Goal: Transaction & Acquisition: Book appointment/travel/reservation

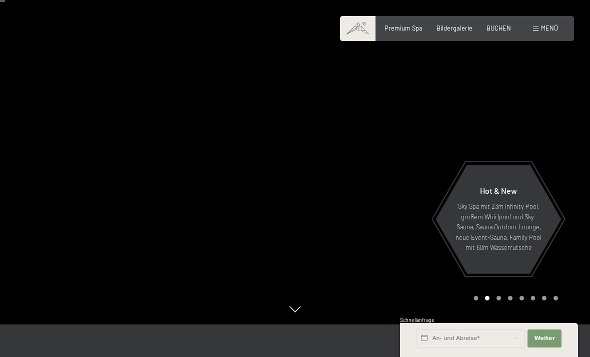
scroll to position [14, 0]
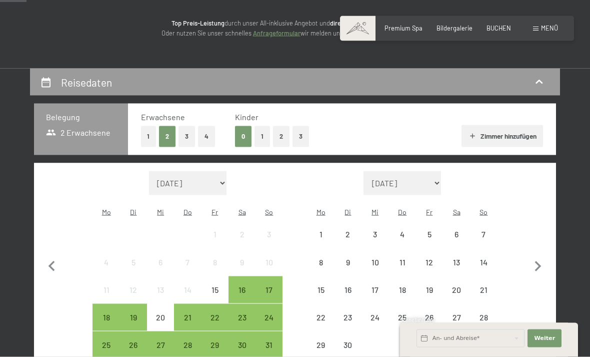
scroll to position [123, 0]
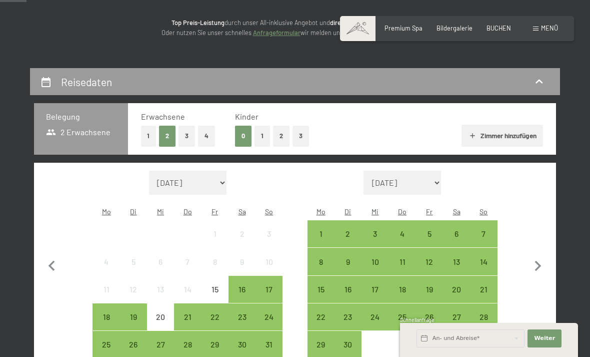
click at [147, 130] on button "1" at bounding box center [149, 136] width 16 height 21
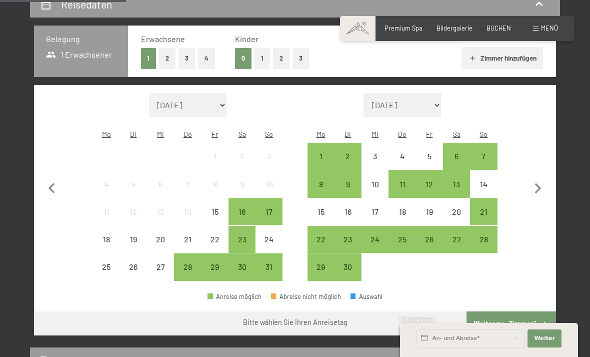
scroll to position [202, 0]
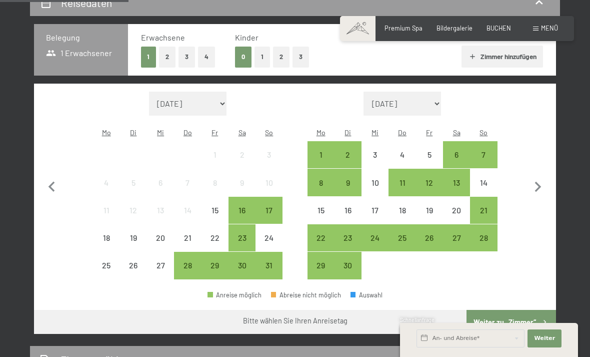
click at [485, 234] on div "28" at bounding box center [483, 246] width 25 height 25
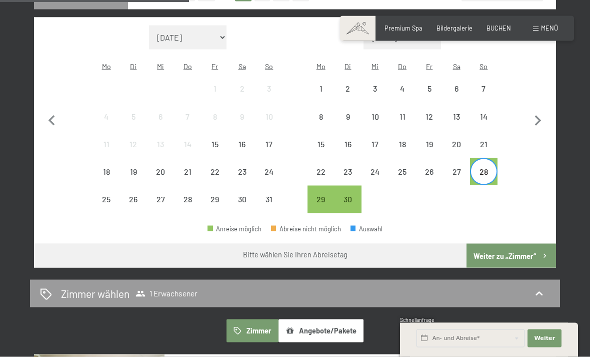
scroll to position [266, 0]
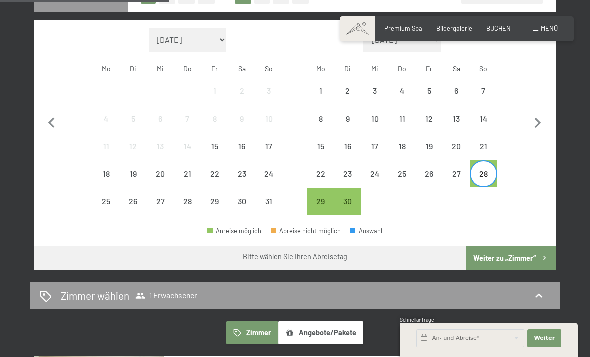
click at [546, 119] on icon "button" at bounding box center [538, 123] width 21 height 21
select select "[DATE]"
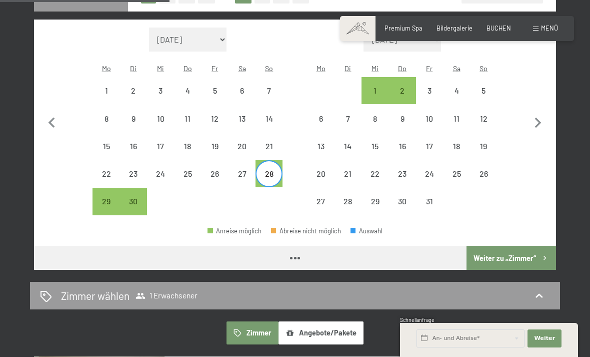
select select "[DATE]"
click at [432, 87] on div "3" at bounding box center [429, 99] width 25 height 25
select select "[DATE]"
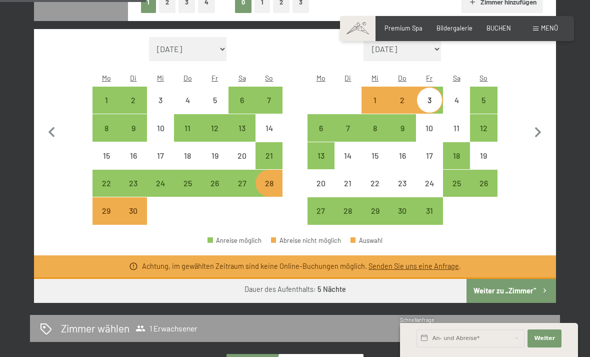
scroll to position [256, 0]
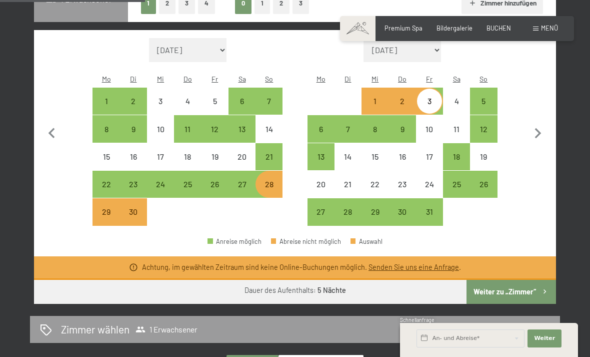
click at [138, 208] on div "30" at bounding box center [133, 220] width 25 height 25
select select "[DATE]"
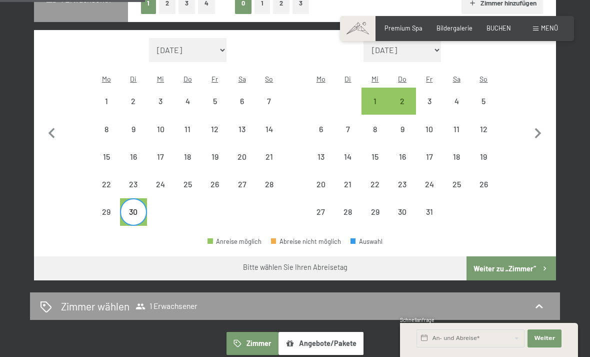
click at [112, 208] on div "29" at bounding box center [106, 220] width 25 height 25
select select "[DATE]"
click at [433, 97] on div "3" at bounding box center [429, 109] width 25 height 25
select select "[DATE]"
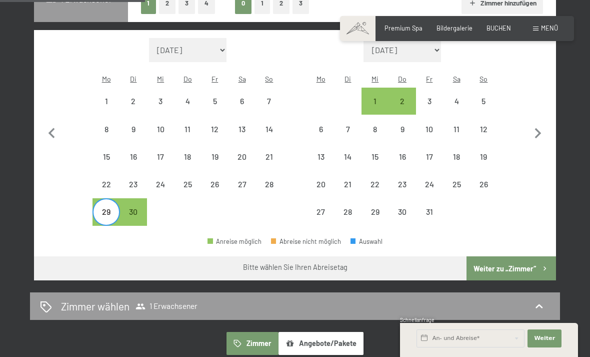
select select "[DATE]"
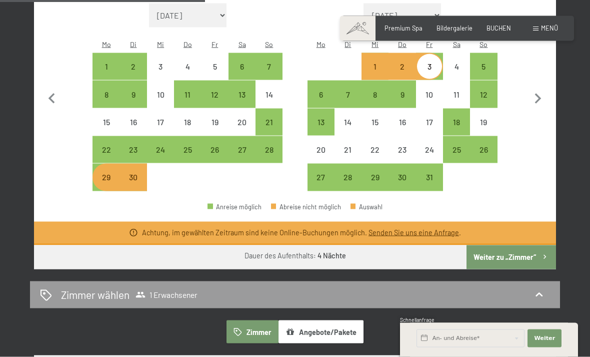
scroll to position [273, 0]
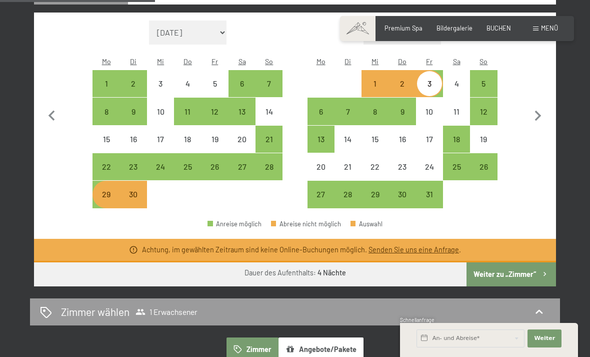
click at [113, 190] on div "29" at bounding box center [106, 202] width 25 height 25
select select "[DATE]"
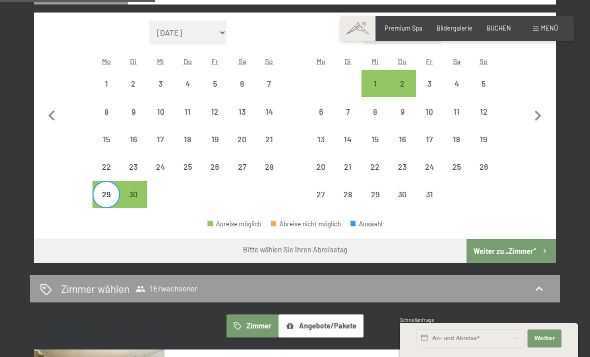
click at [460, 80] on div "4" at bounding box center [456, 92] width 25 height 25
select select "[DATE]"
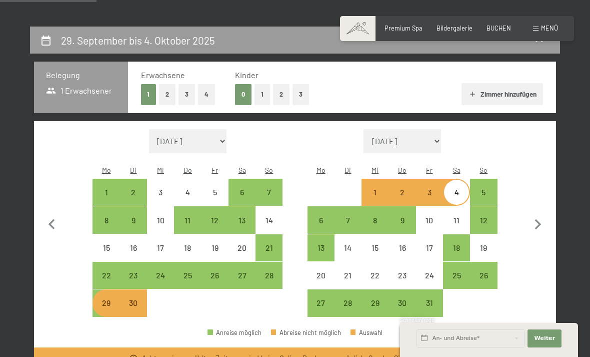
scroll to position [163, 0]
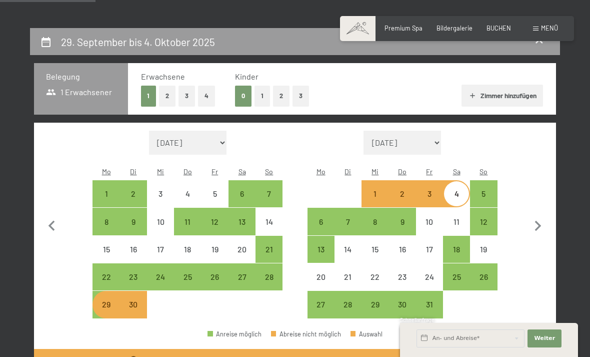
click at [110, 300] on div "29" at bounding box center [106, 312] width 25 height 25
select select "[DATE]"
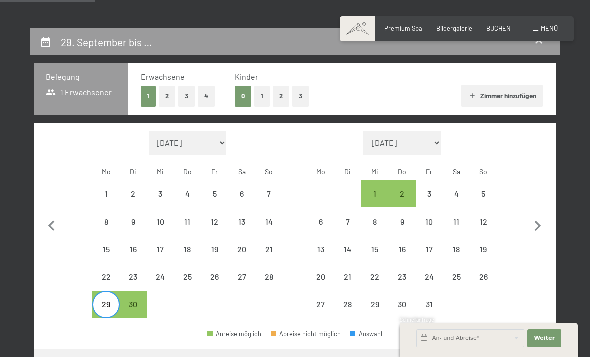
click at [481, 181] on div "5" at bounding box center [483, 193] width 25 height 25
select select "[DATE]"
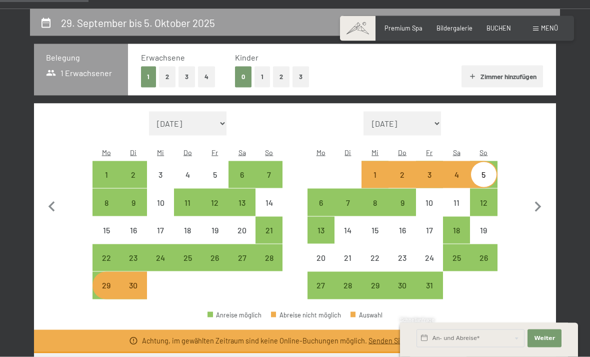
scroll to position [156, 0]
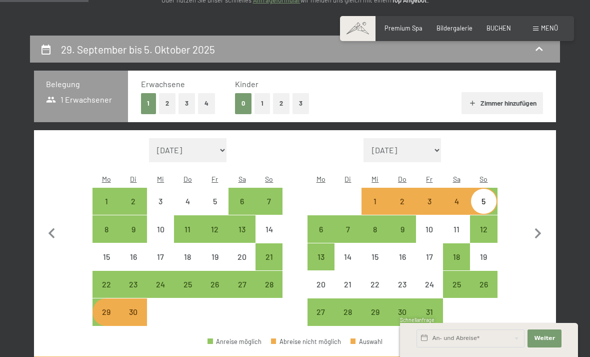
click at [272, 280] on div "28" at bounding box center [269, 292] width 25 height 25
select select "[DATE]"
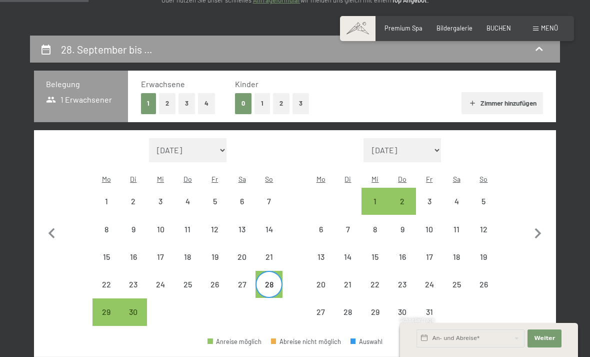
click at [430, 197] on div "3" at bounding box center [429, 209] width 25 height 25
select select "[DATE]"
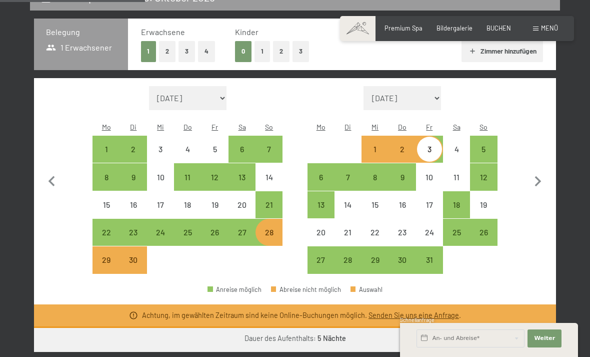
scroll to position [166, 0]
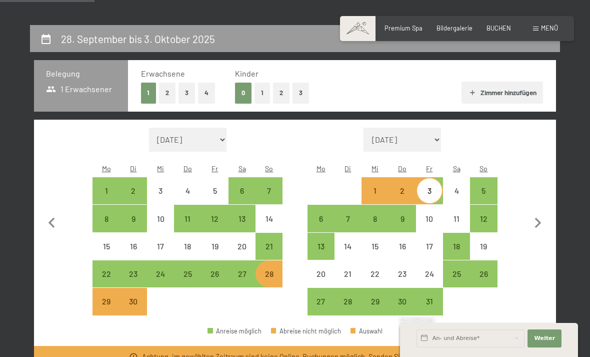
click at [273, 270] on div "28" at bounding box center [269, 282] width 25 height 25
select select "[DATE]"
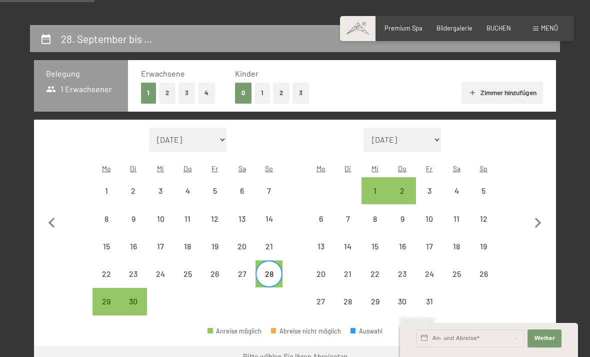
click at [428, 187] on div "3" at bounding box center [429, 199] width 25 height 25
select select "[DATE]"
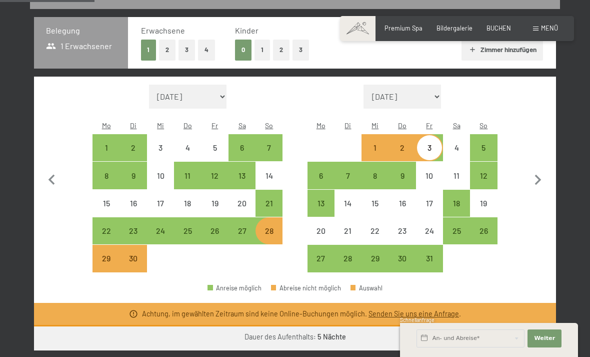
scroll to position [231, 0]
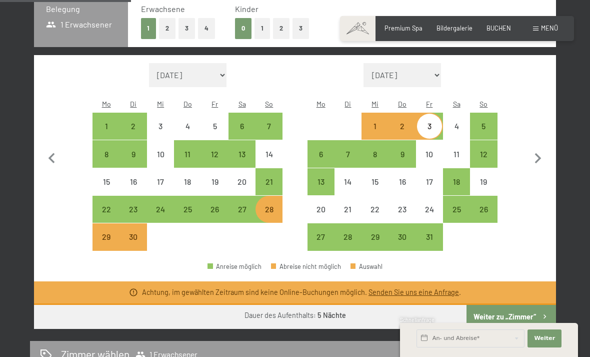
click at [104, 233] on div "29" at bounding box center [106, 245] width 25 height 25
select select "[DATE]"
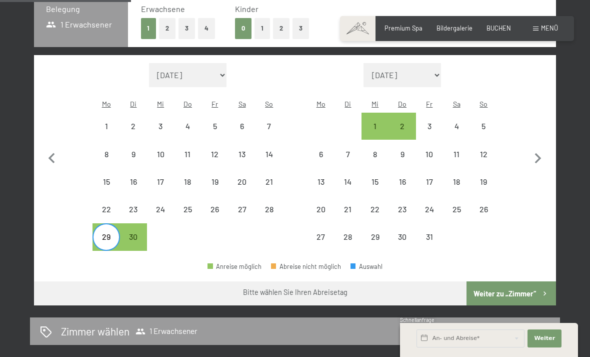
click at [458, 122] on div "4" at bounding box center [456, 134] width 25 height 25
select select "[DATE]"
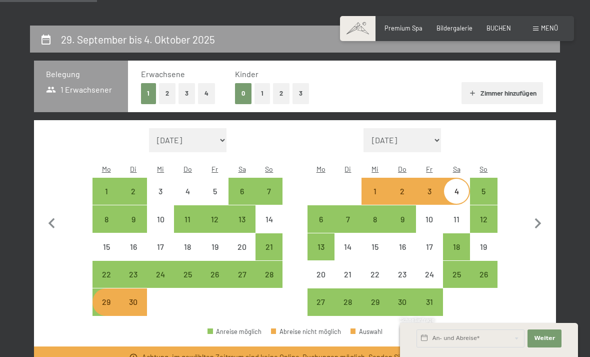
scroll to position [165, 0]
click at [99, 299] on div "29" at bounding box center [106, 310] width 25 height 25
select select "[DATE]"
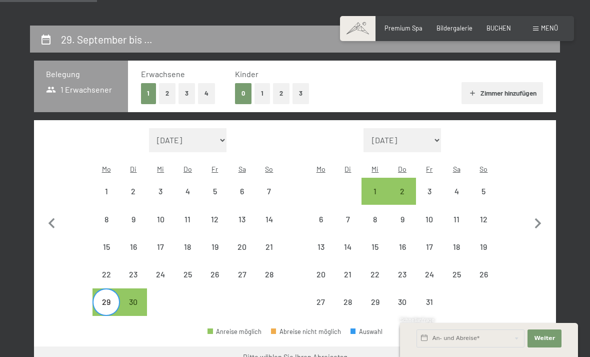
click at [276, 270] on div "28" at bounding box center [269, 282] width 25 height 25
select select "[DATE]"
click at [405, 187] on div "2" at bounding box center [402, 199] width 25 height 25
select select "[DATE]"
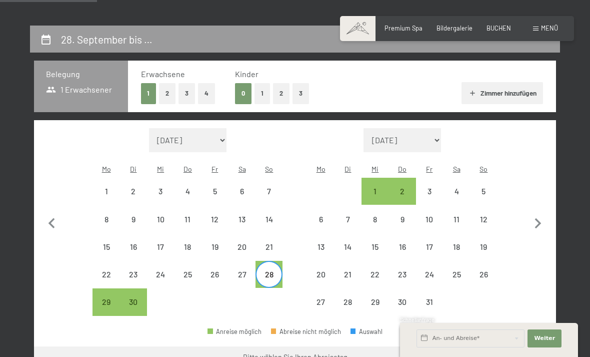
select select "[DATE]"
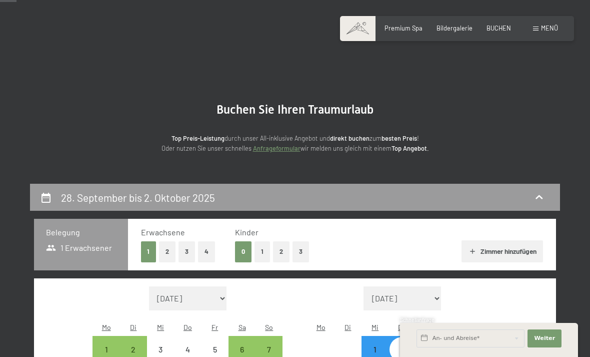
scroll to position [0, 0]
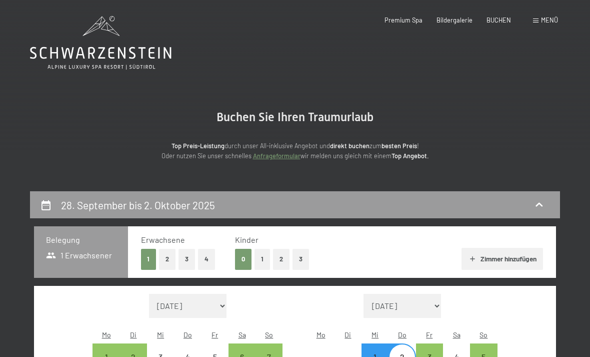
select select "[DATE]"
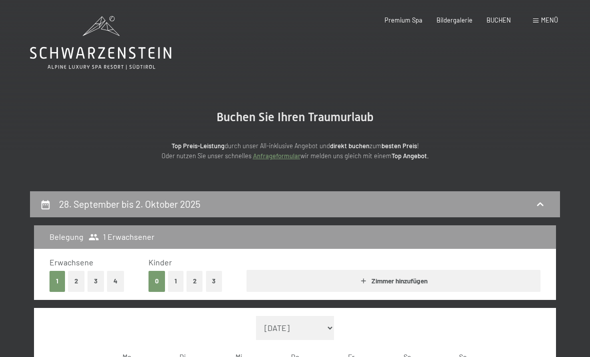
select select "[DATE]"
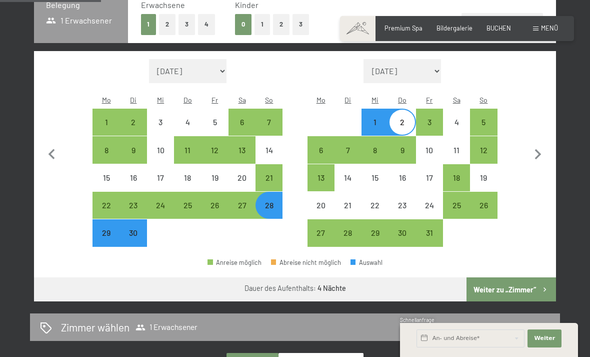
scroll to position [238, 0]
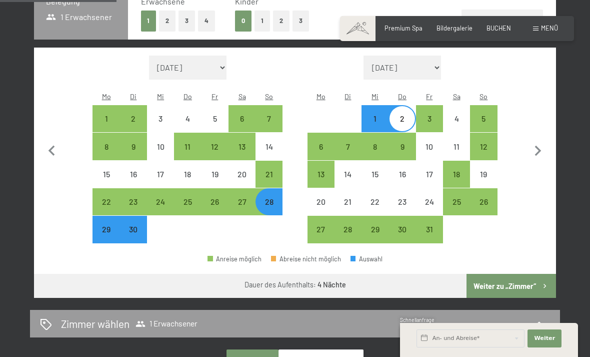
click at [111, 198] on div "22" at bounding box center [106, 210] width 25 height 25
select select "[DATE]"
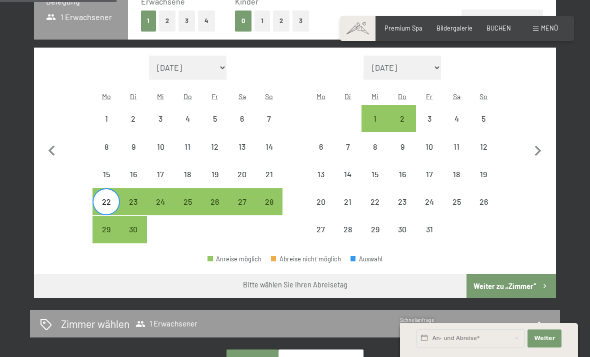
click at [215, 198] on div "26" at bounding box center [215, 210] width 25 height 25
select select "[DATE]"
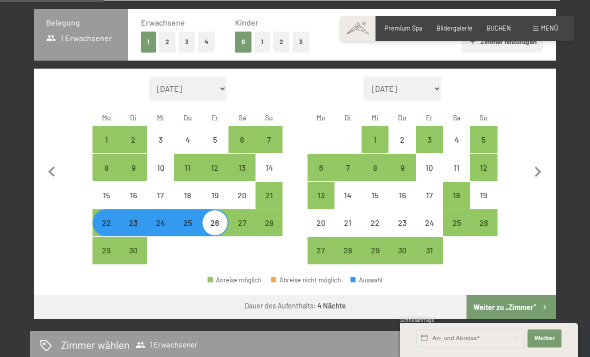
scroll to position [217, 0]
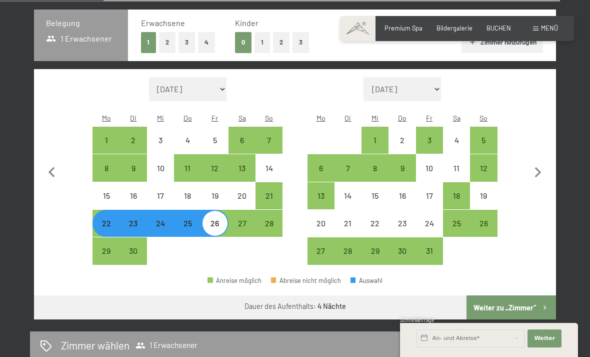
click at [274, 192] on div "21" at bounding box center [269, 204] width 25 height 25
select select "[DATE]"
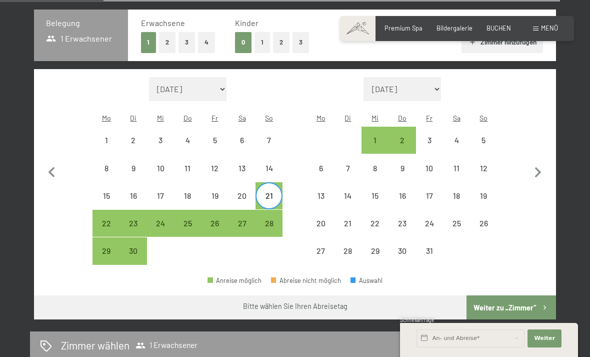
click at [195, 219] on div "25" at bounding box center [187, 231] width 25 height 25
select select "[DATE]"
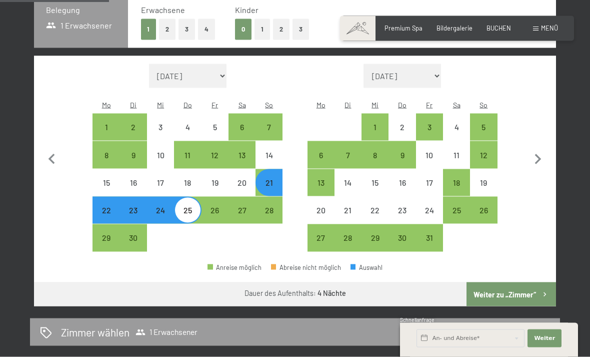
scroll to position [229, 0]
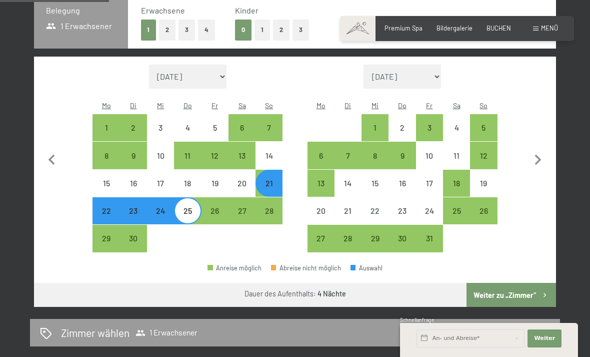
click at [276, 179] on div "21" at bounding box center [269, 191] width 25 height 25
select select "[DATE]"
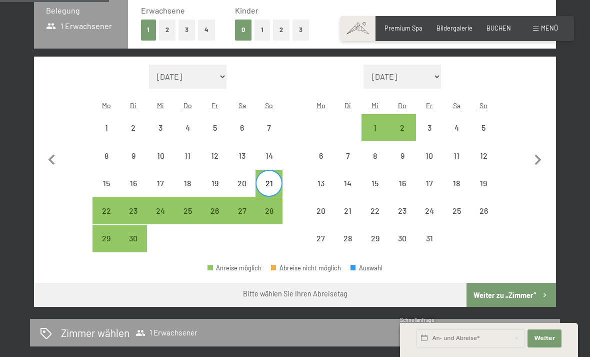
click at [219, 207] on div "26" at bounding box center [215, 219] width 25 height 25
select select "[DATE]"
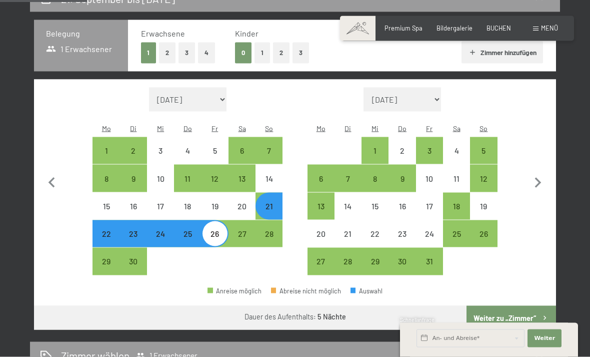
scroll to position [207, 0]
select select "[DATE]"
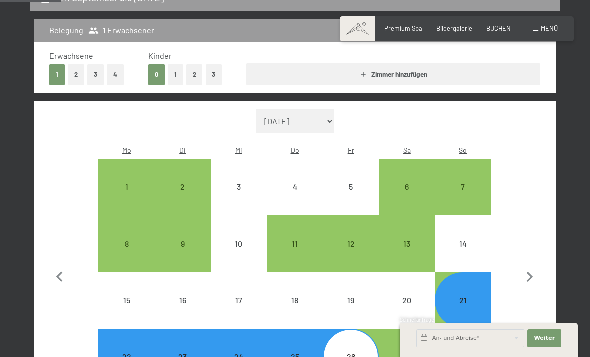
scroll to position [223, 0]
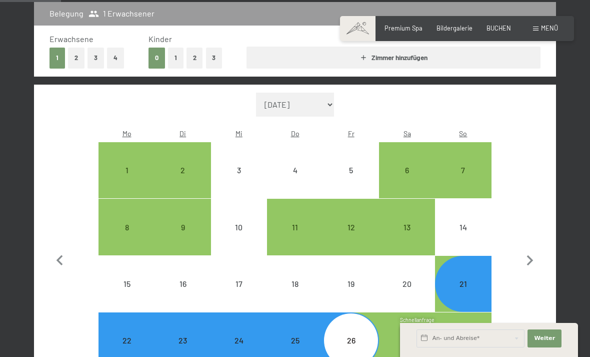
select select "[DATE]"
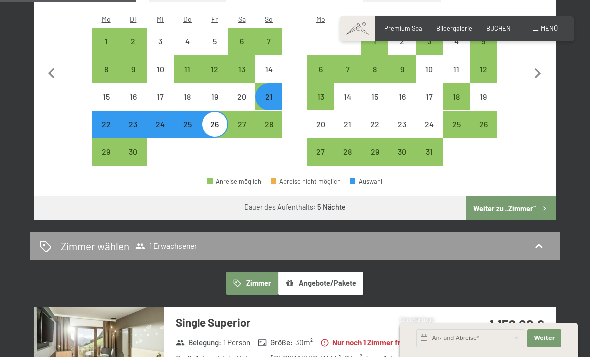
scroll to position [315, 0]
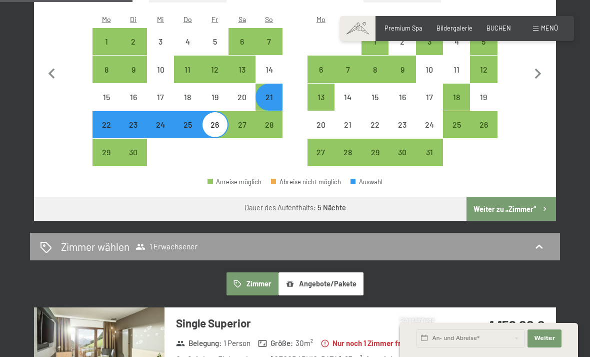
click at [106, 121] on div "22" at bounding box center [106, 133] width 25 height 25
select select "[DATE]"
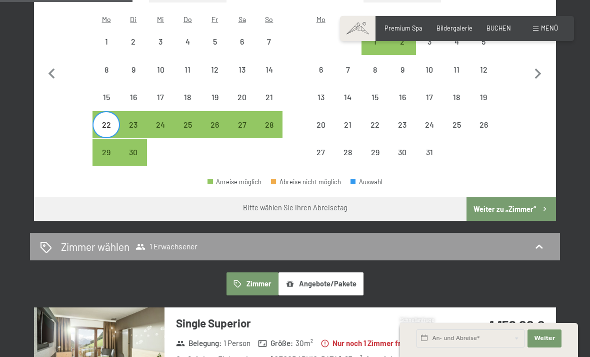
click at [244, 121] on div "27" at bounding box center [242, 133] width 25 height 25
select select "[DATE]"
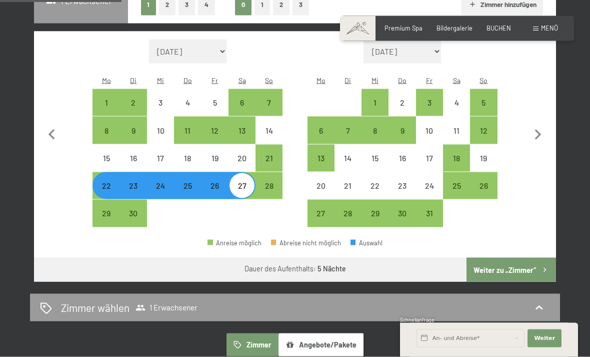
scroll to position [255, 0]
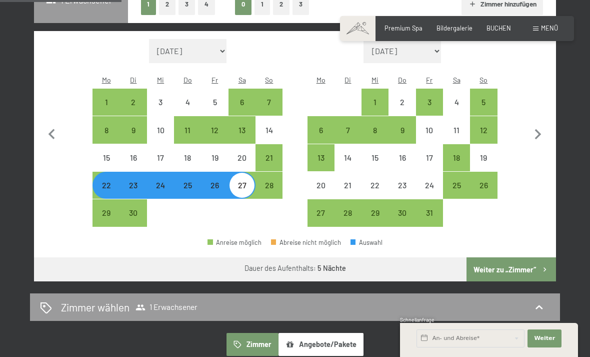
click at [273, 154] on div "21" at bounding box center [269, 166] width 25 height 25
select select "[DATE]"
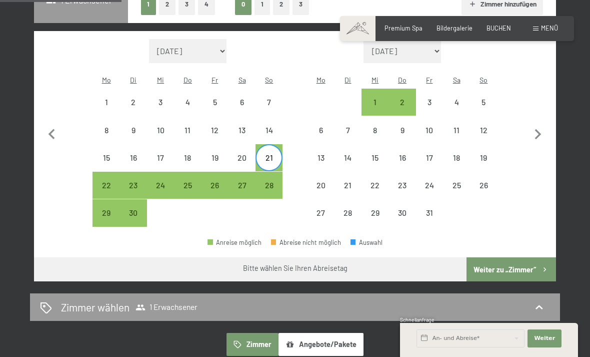
click at [219, 181] on div "26" at bounding box center [215, 193] width 25 height 25
select select "[DATE]"
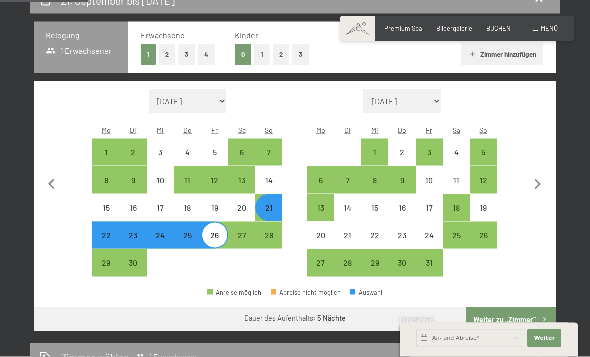
scroll to position [205, 0]
click at [105, 258] on div "29" at bounding box center [106, 270] width 25 height 25
select select "[DATE]"
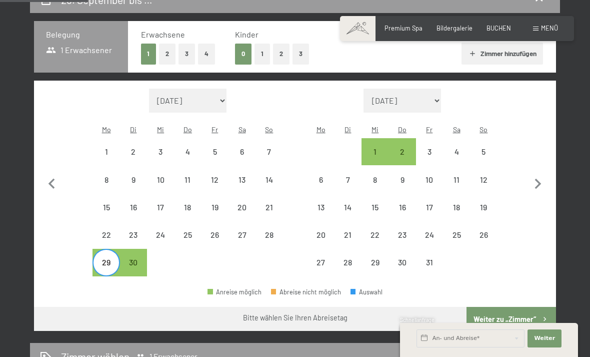
click at [432, 148] on div "3" at bounding box center [429, 160] width 25 height 25
select select "[DATE]"
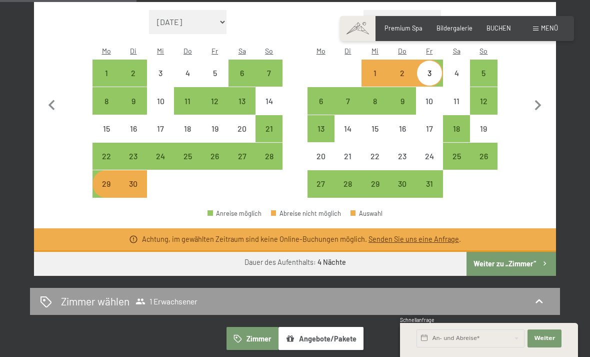
scroll to position [215, 0]
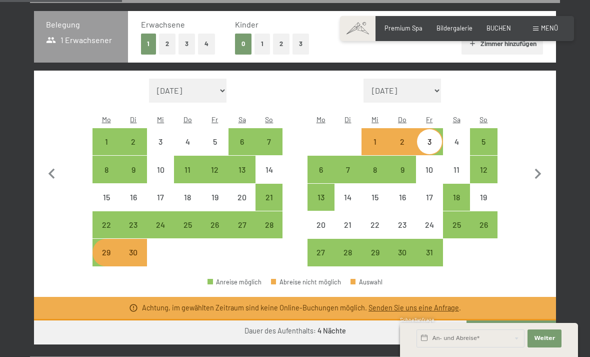
click at [107, 248] on div "29" at bounding box center [106, 260] width 25 height 25
select select "[DATE]"
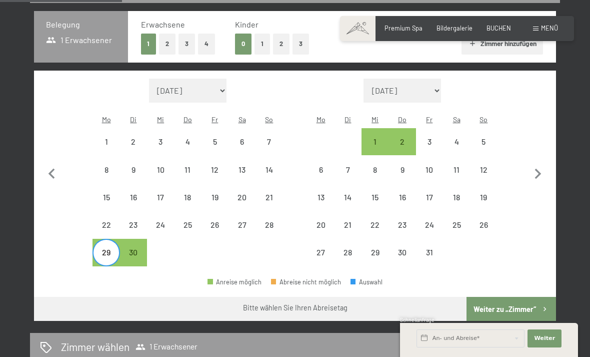
click at [463, 138] on div "4" at bounding box center [456, 150] width 25 height 25
select select "[DATE]"
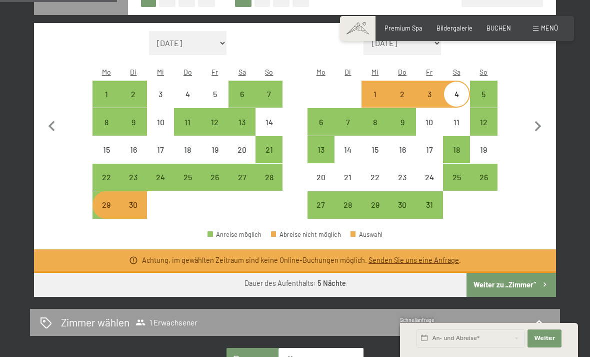
scroll to position [158, 0]
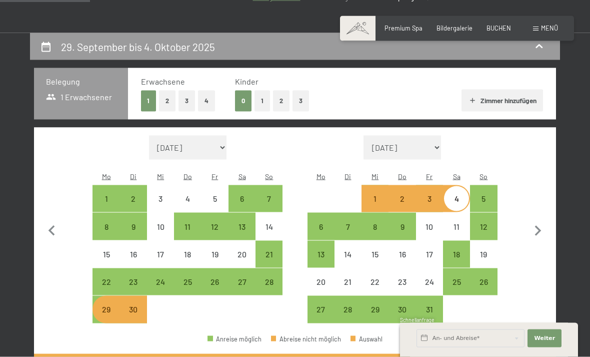
click at [107, 305] on div "29" at bounding box center [106, 317] width 25 height 25
select select "[DATE]"
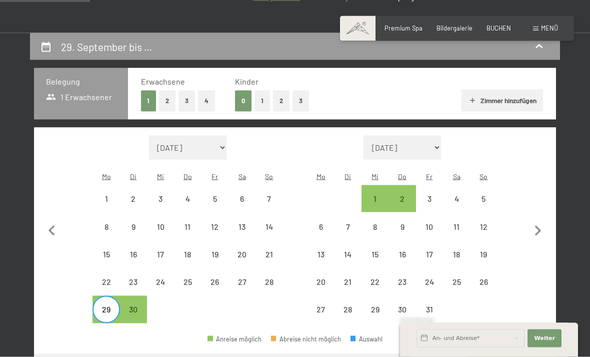
scroll to position [159, 0]
click at [486, 194] on div "5" at bounding box center [483, 206] width 25 height 25
select select "[DATE]"
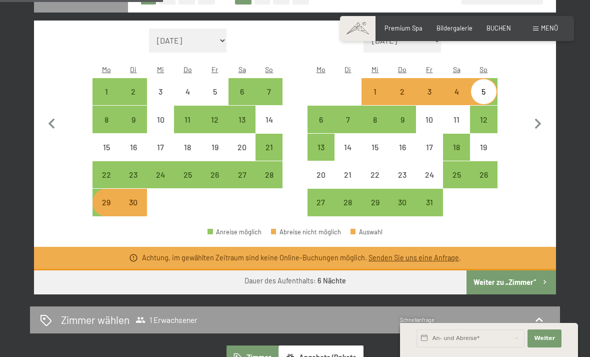
scroll to position [259, 0]
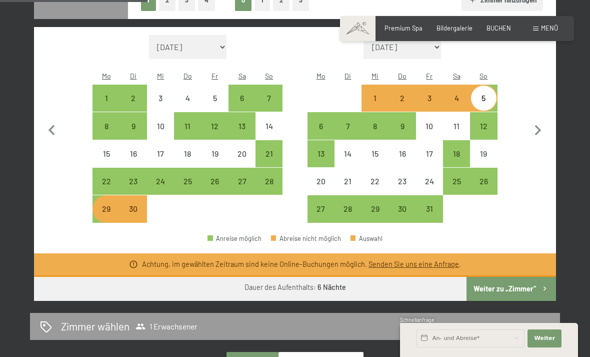
click at [138, 206] on div "30" at bounding box center [133, 217] width 25 height 25
select select "[DATE]"
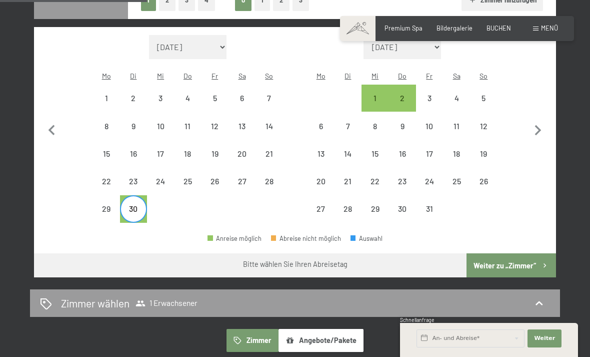
click at [461, 94] on div "4" at bounding box center [456, 106] width 25 height 25
select select "[DATE]"
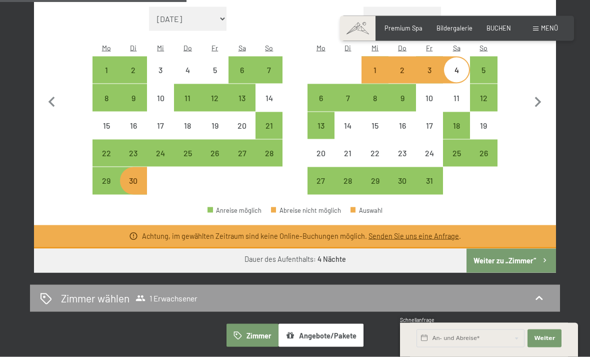
scroll to position [280, 0]
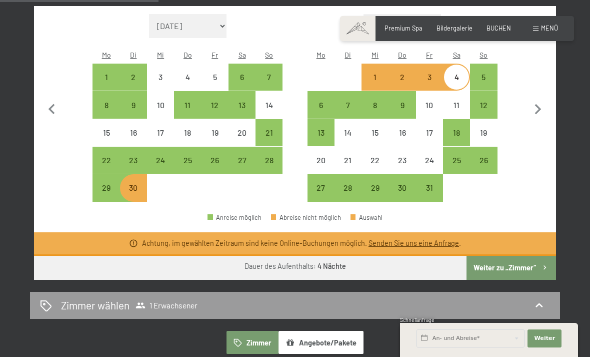
click at [113, 184] on div "29" at bounding box center [106, 196] width 25 height 25
select select "[DATE]"
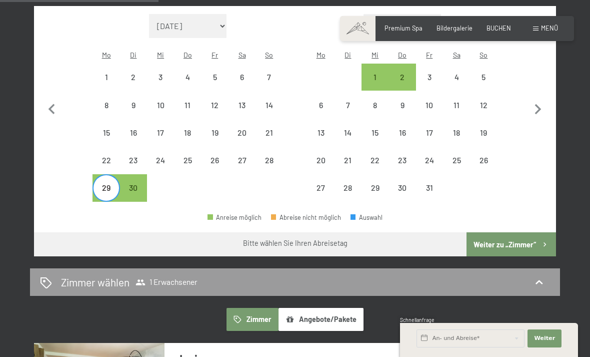
click at [433, 65] on div "3" at bounding box center [429, 77] width 25 height 25
select select "[DATE]"
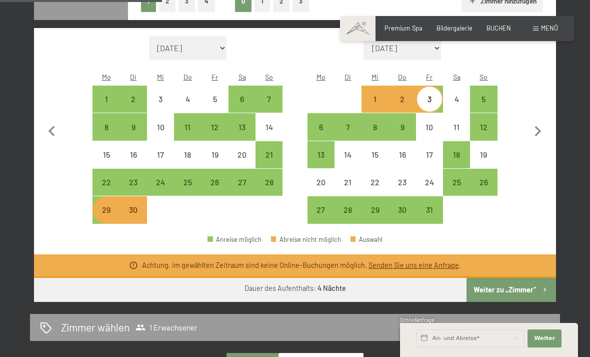
scroll to position [251, 0]
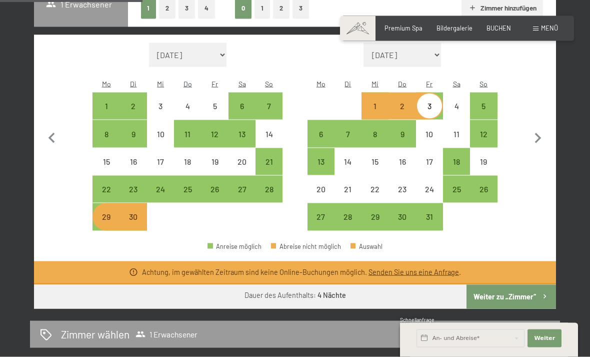
click at [104, 213] on div "29" at bounding box center [106, 225] width 25 height 25
select select "[DATE]"
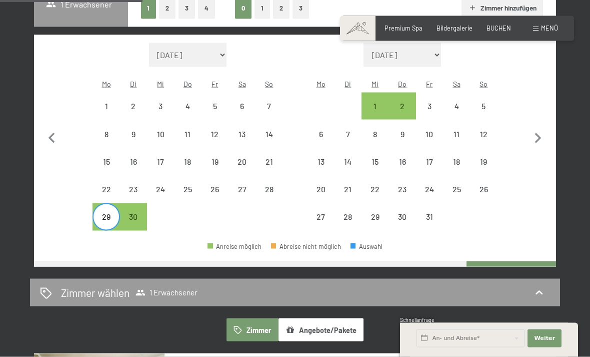
scroll to position [251, 0]
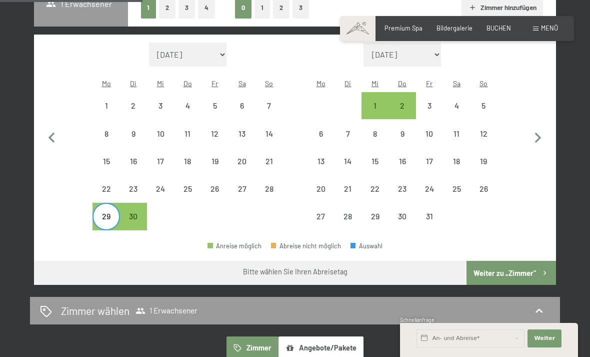
click at [489, 102] on div "5" at bounding box center [483, 114] width 25 height 25
select select "[DATE]"
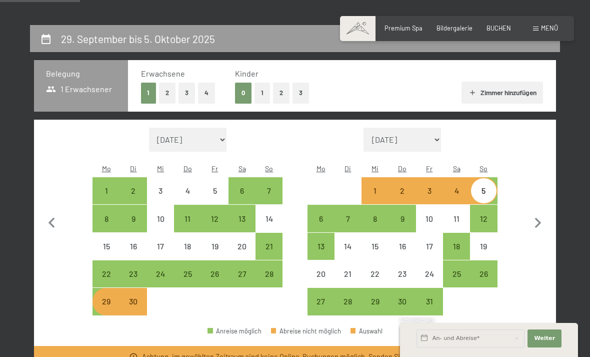
scroll to position [175, 0]
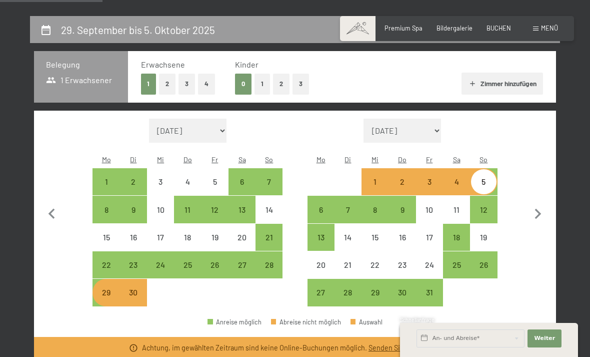
click at [269, 212] on span "Einwilligung Marketing*" at bounding box center [239, 207] width 83 height 10
click at [193, 212] on input "Einwilligung Marketing*" at bounding box center [188, 207] width 10 height 10
click at [273, 212] on span "Einwilligung Marketing*" at bounding box center [239, 207] width 83 height 10
click at [193, 212] on input "Einwilligung Marketing*" at bounding box center [188, 207] width 10 height 10
checkbox input "false"
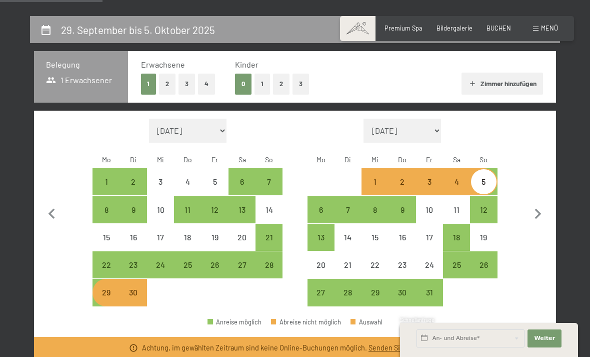
click at [213, 293] on div at bounding box center [215, 292] width 27 height 27
click at [275, 233] on div "21" at bounding box center [269, 245] width 25 height 25
select select "[DATE]"
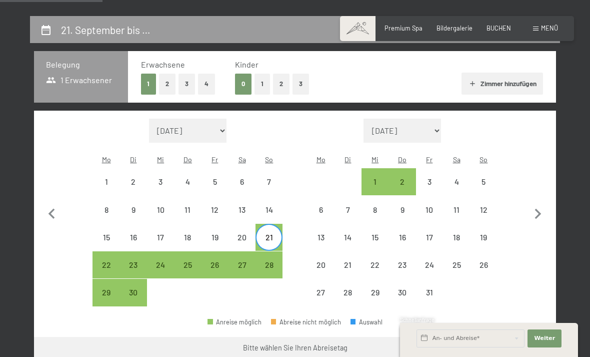
click at [218, 261] on div "26" at bounding box center [215, 273] width 25 height 25
select select "[DATE]"
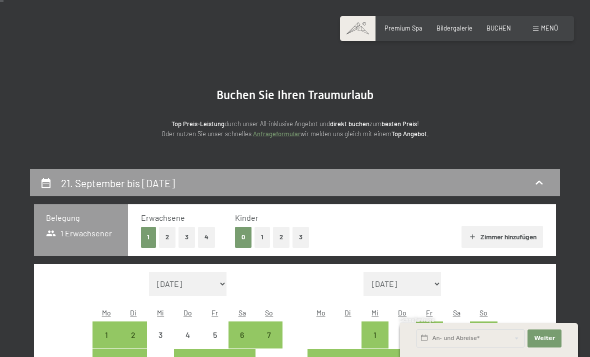
scroll to position [0, 0]
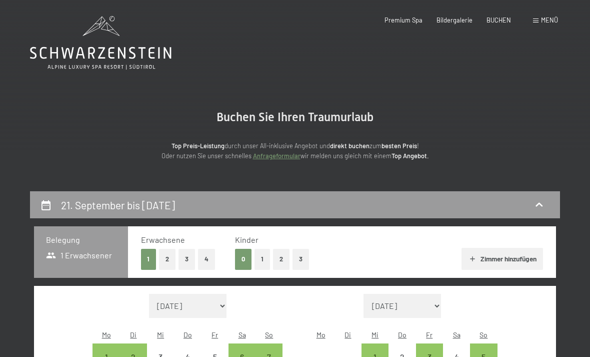
select select "[DATE]"
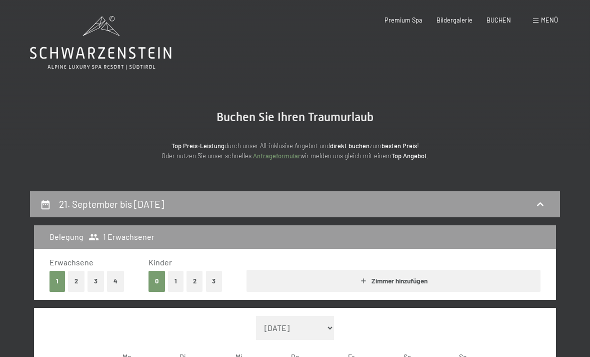
select select "[DATE]"
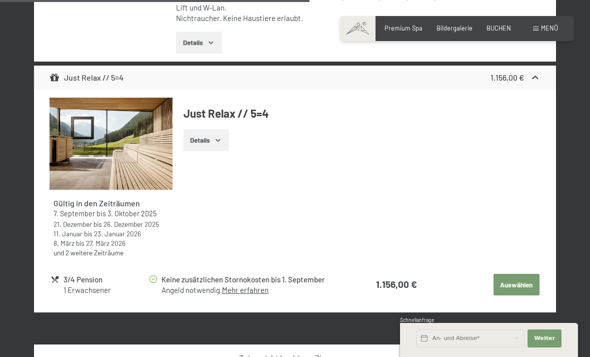
scroll to position [721, 0]
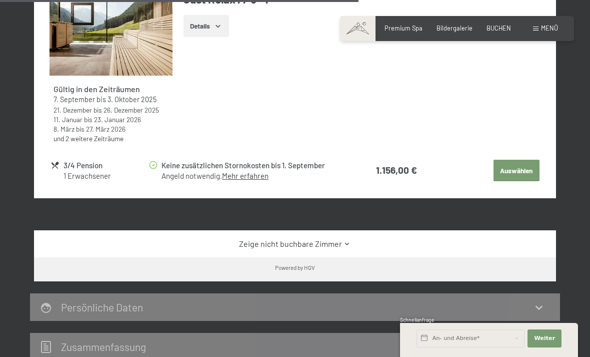
click at [515, 160] on button "Auswählen" at bounding box center [517, 171] width 46 height 22
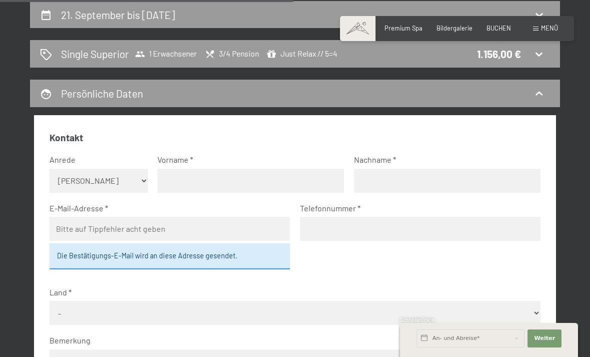
click at [145, 175] on select "Keine Angabe Frau [PERSON_NAME]" at bounding box center [99, 181] width 98 height 24
select select "m"
click at [230, 176] on input "text" at bounding box center [251, 181] width 187 height 24
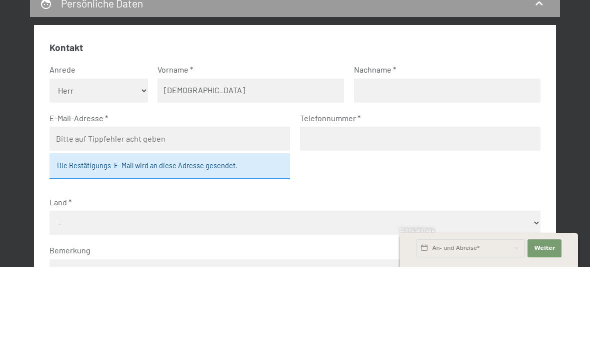
type input "[DEMOGRAPHIC_DATA]"
click at [421, 169] on input "text" at bounding box center [447, 181] width 187 height 24
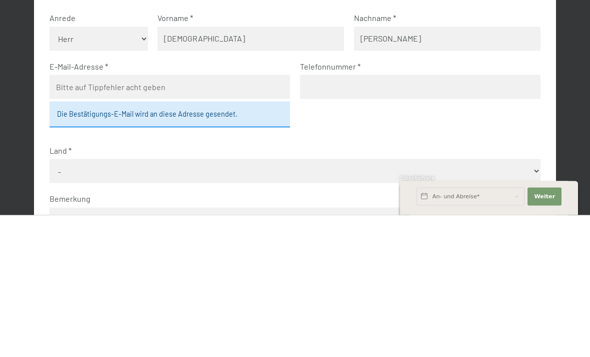
type input "[PERSON_NAME]"
click at [222, 202] on span "Einwilligung Marketing*" at bounding box center [239, 207] width 83 height 10
click at [193, 202] on input "Einwilligung Marketing*" at bounding box center [188, 207] width 10 height 10
checkbox input "false"
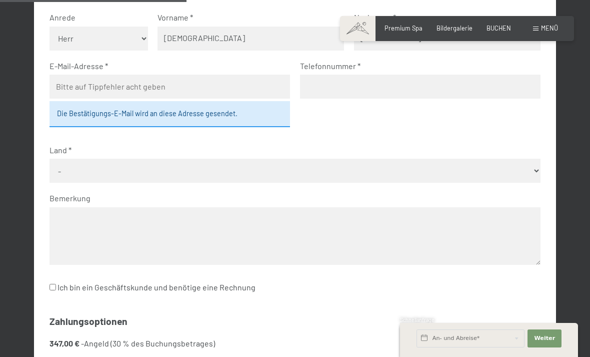
click at [246, 111] on div "Die Bestätigungs-E-Mail wird an diese Adresse gesendet." at bounding box center [170, 114] width 241 height 26
click at [363, 133] on fieldset "Kontakt Anrede [PERSON_NAME] Frau [PERSON_NAME] Vorname [PERSON_NAME] Nachname …" at bounding box center [295, 148] width 491 height 318
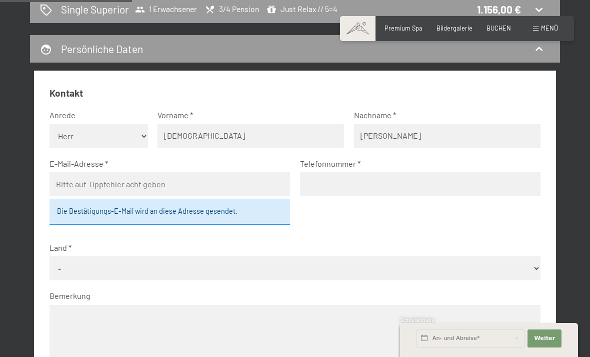
click at [211, 185] on input "email" at bounding box center [170, 184] width 241 height 24
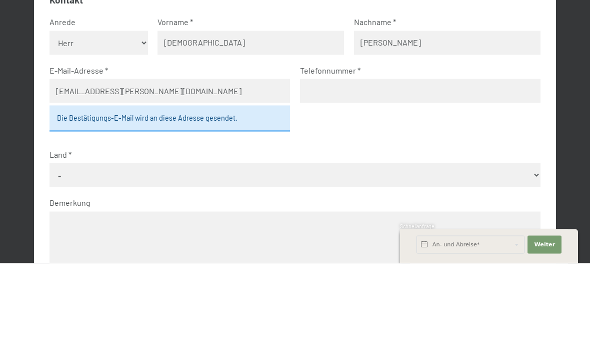
type input "[EMAIL_ADDRESS][PERSON_NAME][DOMAIN_NAME]"
click at [381, 173] on input "tel" at bounding box center [420, 185] width 241 height 24
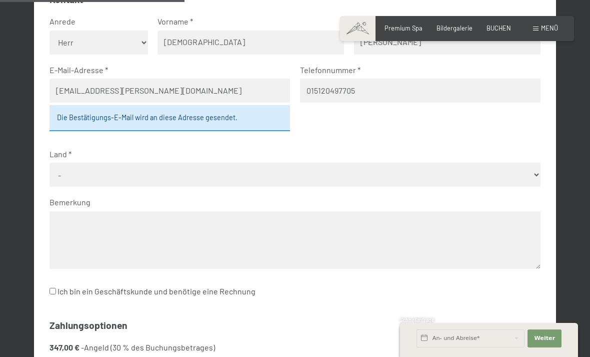
type input "015120497705"
click at [534, 170] on select "- [GEOGRAPHIC_DATA] [GEOGRAPHIC_DATA] [GEOGRAPHIC_DATA] [GEOGRAPHIC_DATA] [GEOG…" at bounding box center [295, 175] width 491 height 24
select select "DEU"
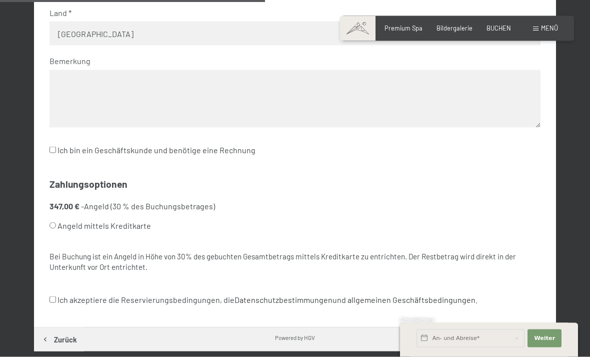
scroll to position [472, 0]
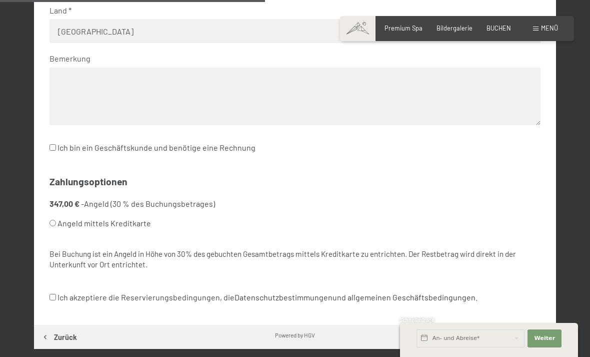
click at [53, 220] on input "Angeld mittels Kreditkarte" at bounding box center [53, 223] width 7 height 7
radio input "true"
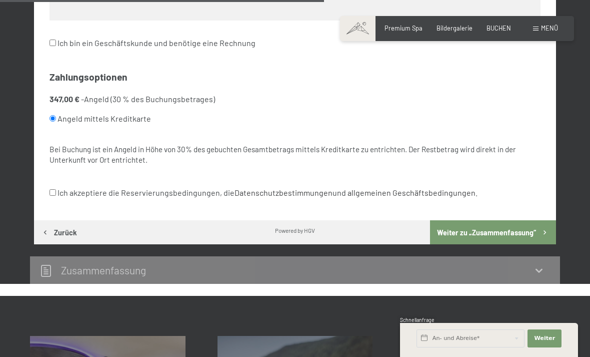
scroll to position [576, 0]
click at [56, 190] on input "Ich akzeptiere die Reservierungsbedingungen, die Datenschutzbestimmungen und al…" at bounding box center [53, 193] width 7 height 7
checkbox input "true"
click at [511, 221] on button "Weiter zu „Zusammen­fassung“" at bounding box center [493, 233] width 126 height 24
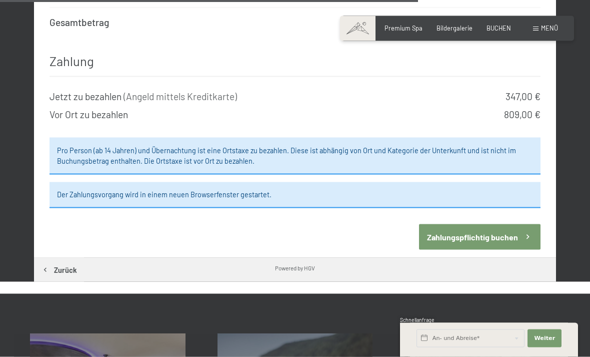
scroll to position [1054, 0]
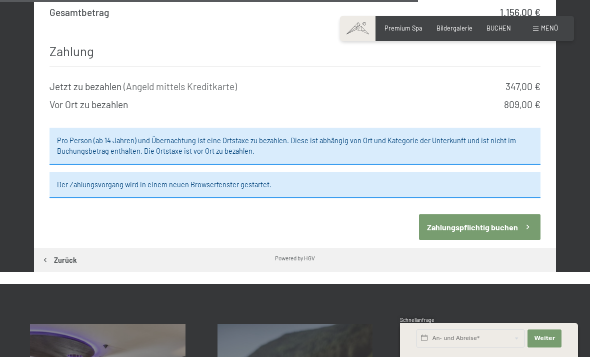
click at [509, 214] on button "Zahlungspflichtig buchen" at bounding box center [479, 227] width 121 height 26
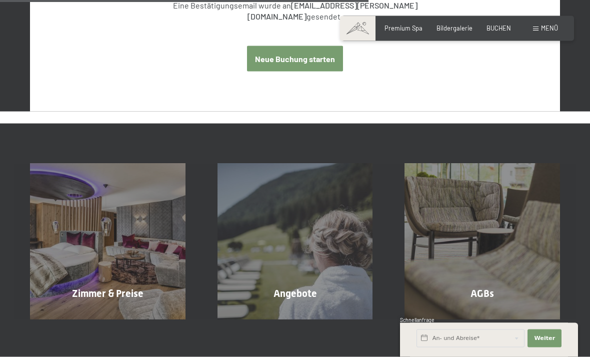
scroll to position [503, 0]
click at [112, 213] on div "Zimmer & Preise Mehr erfahren" at bounding box center [108, 241] width 188 height 156
